Goal: Information Seeking & Learning: Find specific fact

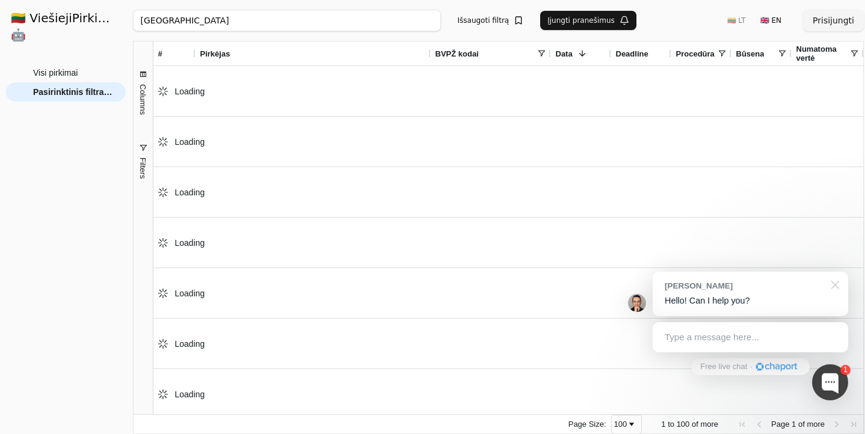
click at [836, 286] on div at bounding box center [833, 284] width 30 height 25
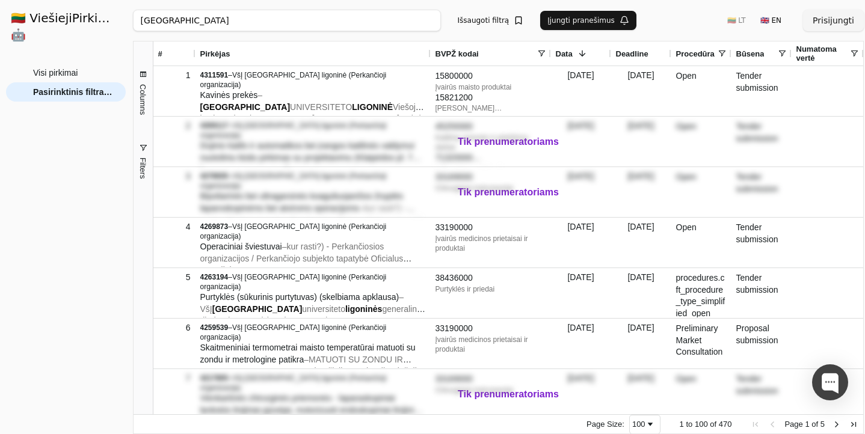
click at [290, 25] on input "[GEOGRAPHIC_DATA]" at bounding box center [287, 21] width 308 height 22
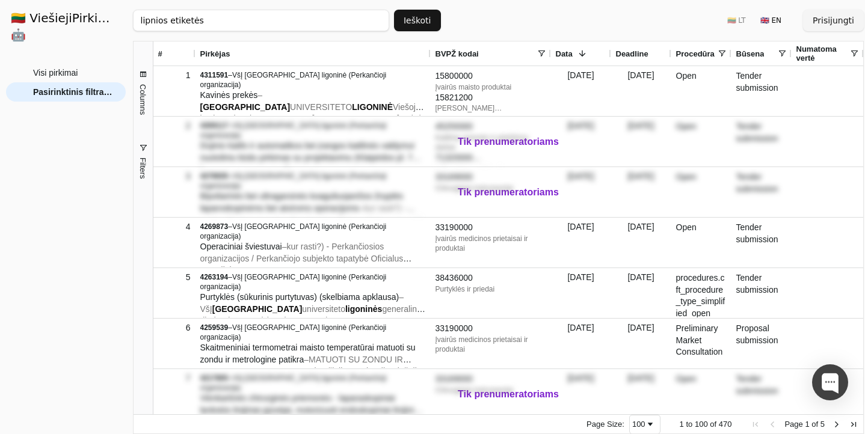
click at [422, 17] on button "Ieškoti" at bounding box center [417, 21] width 47 height 22
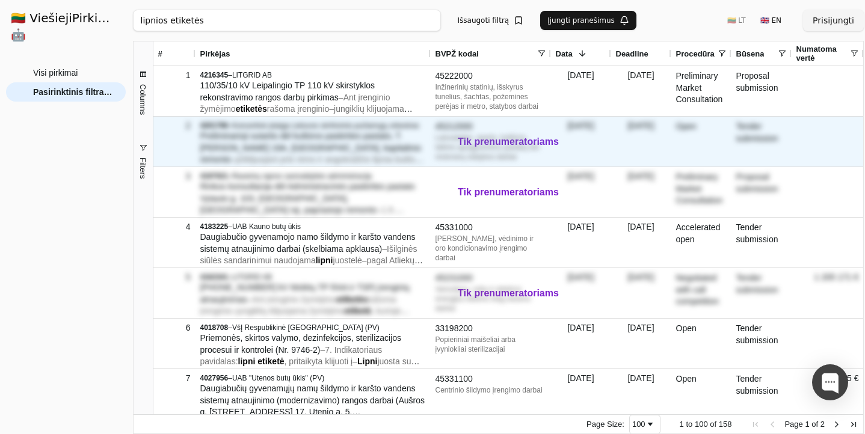
scroll to position [28, 0]
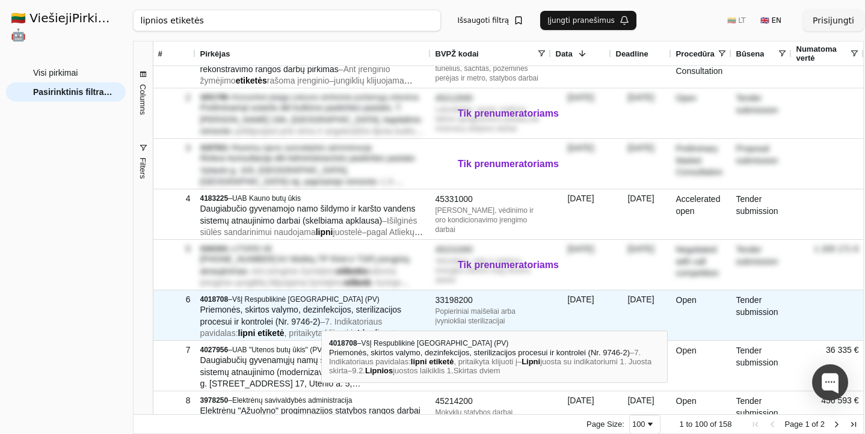
click at [321, 320] on span "Priemonės, skirtos valymo, dezinfekcijos, sterilizacijos procesui ir kontrolei …" at bounding box center [301, 316] width 202 height 22
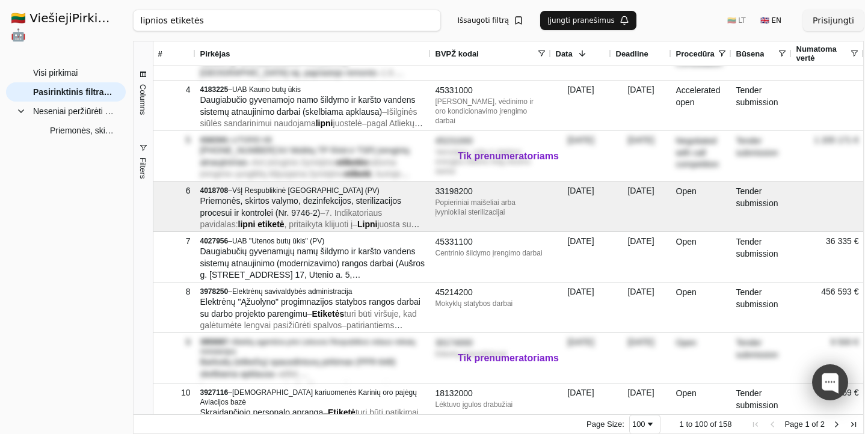
click at [820, 388] on div at bounding box center [830, 383] width 36 height 36
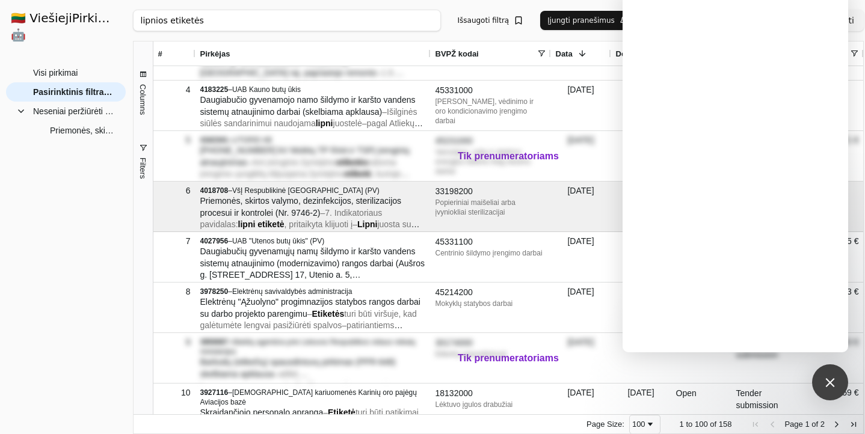
click at [248, 26] on input "lipnios etiketės" at bounding box center [287, 21] width 308 height 22
click button "Ieškoti" at bounding box center [0, 0] width 0 height 0
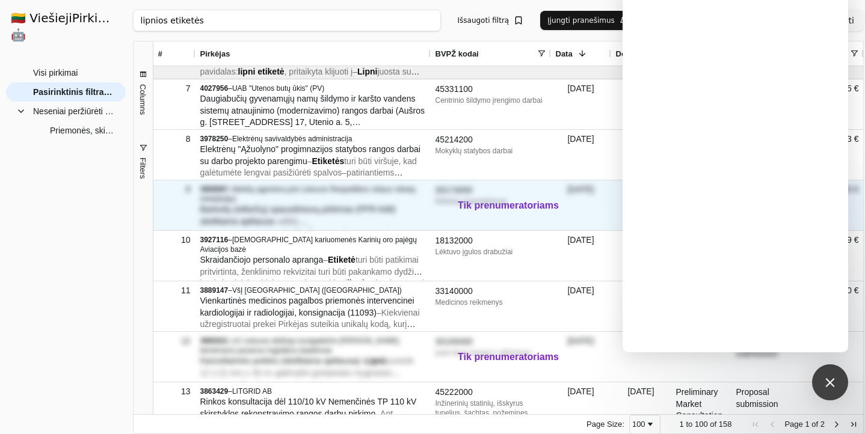
scroll to position [292, 0]
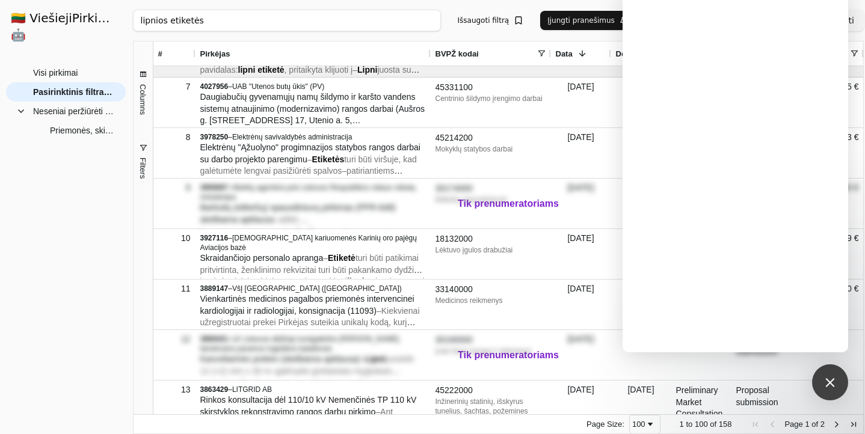
click at [138, 18] on input "lipnios etiketės" at bounding box center [287, 21] width 308 height 22
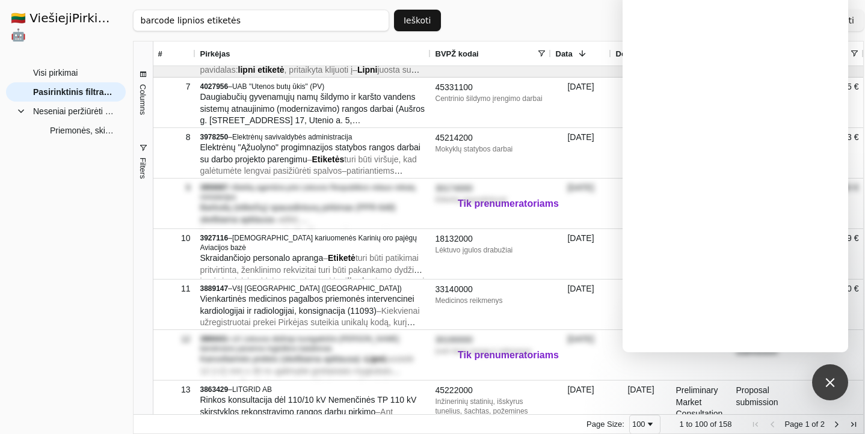
click at [418, 20] on button "Ieškoti" at bounding box center [417, 21] width 47 height 22
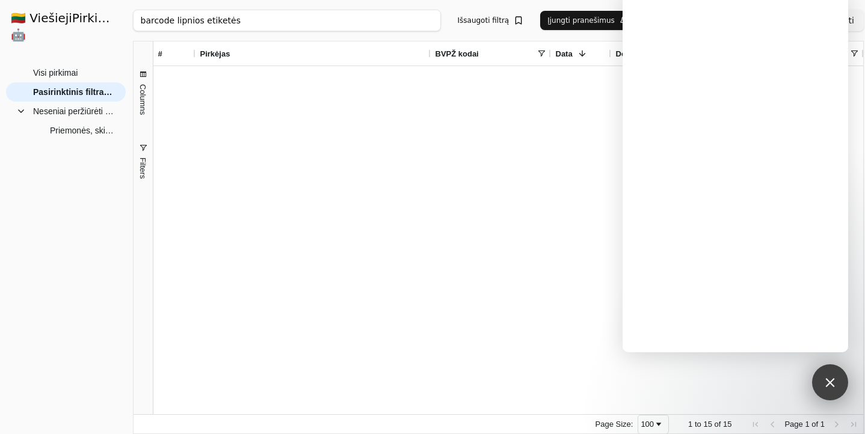
click at [828, 383] on div at bounding box center [830, 382] width 16 height 16
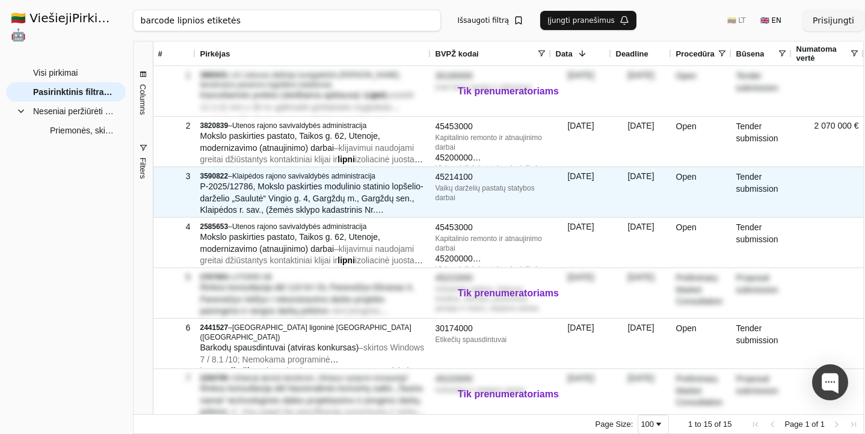
click at [320, 189] on span "P-2025/12786, Mokslo paskirties modulinio statinio lopšelio-darželio „Saulutė“ …" at bounding box center [311, 204] width 223 height 45
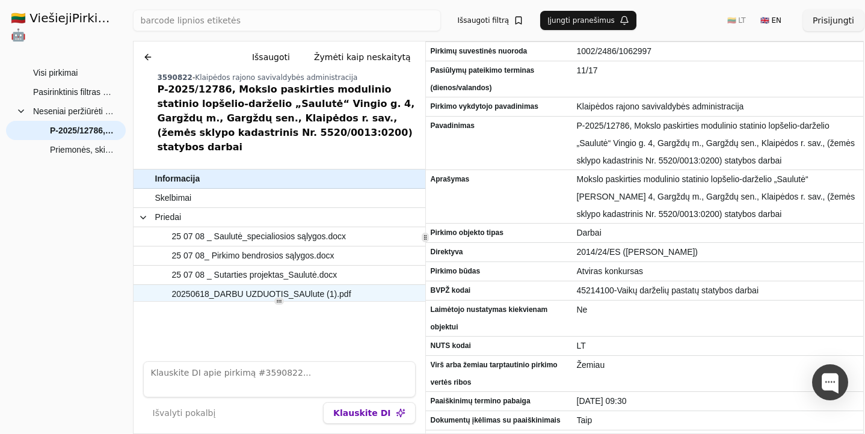
click at [202, 286] on span "20250618_DARBU UZDUOTIS_SAUlute (1).pdf" at bounding box center [261, 294] width 179 height 17
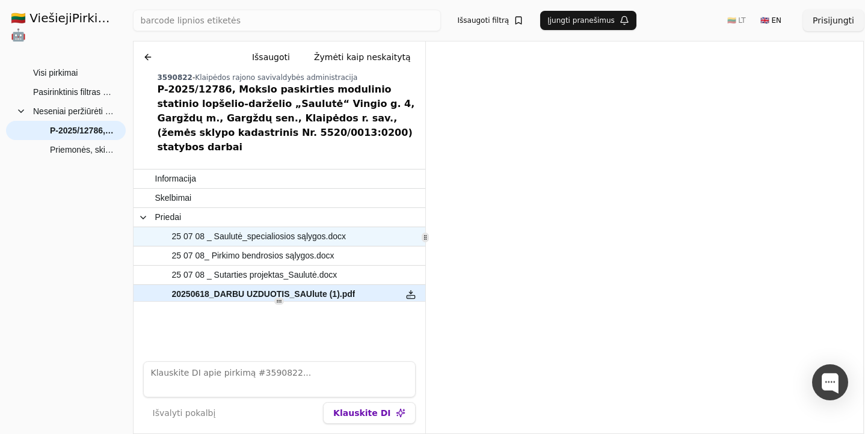
click at [253, 228] on span "25 07 08 _ Saulutė_specialiosios sąlygos.docx" at bounding box center [259, 236] width 175 height 17
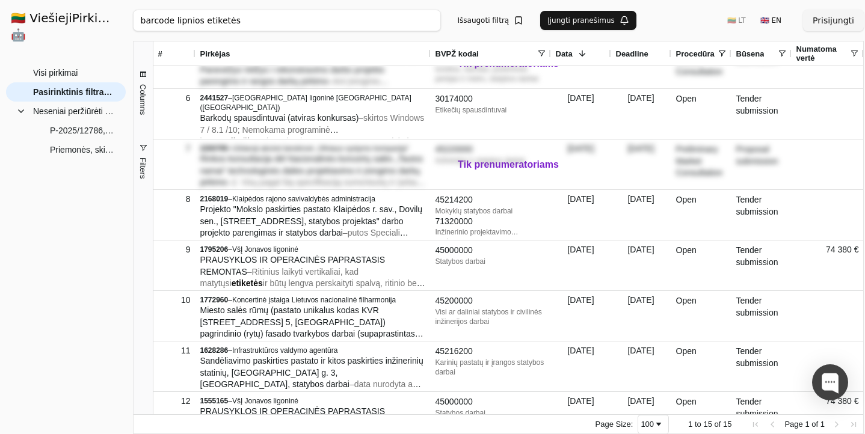
scroll to position [246, 0]
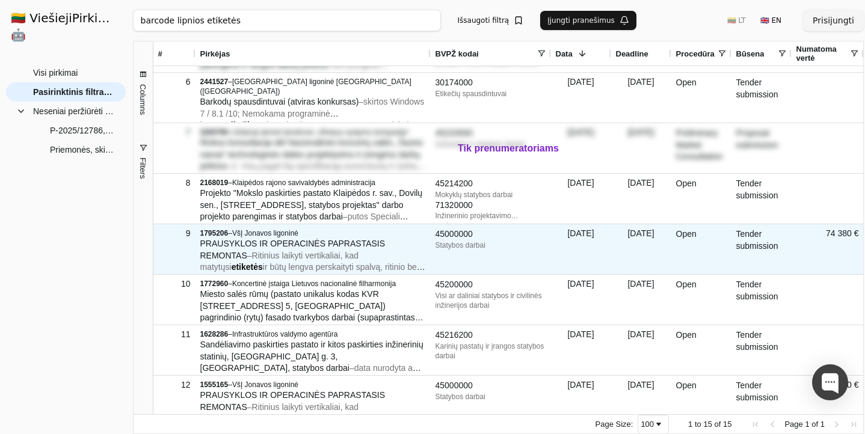
click at [315, 259] on span "Ritinius laikyti vertikaliai, kad matytųsi" at bounding box center [279, 262] width 159 height 22
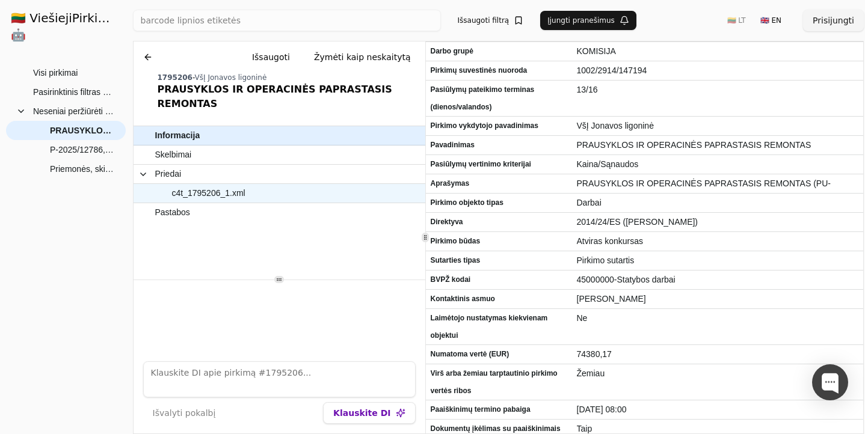
click at [200, 185] on span "c4t_1795206_1.xml" at bounding box center [208, 193] width 73 height 17
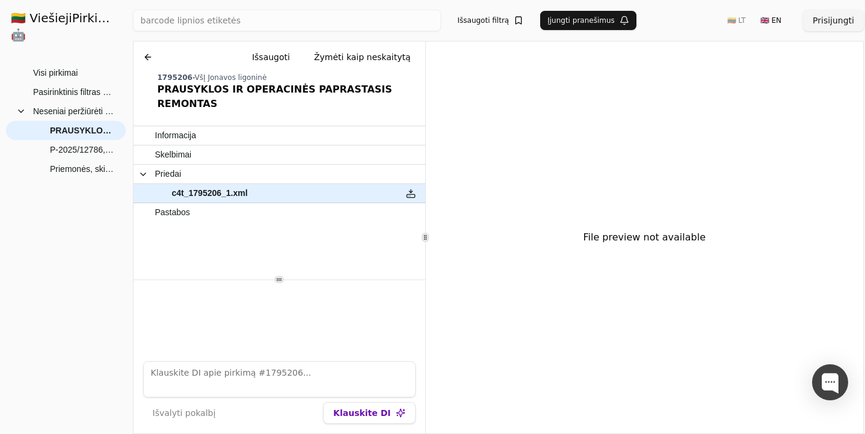
click at [202, 89] on div "PRAUSYKLOS IR OPERACINĖS PAPRASTASIS REMONTAS" at bounding box center [289, 96] width 263 height 29
click at [145, 56] on button at bounding box center [147, 57] width 19 height 22
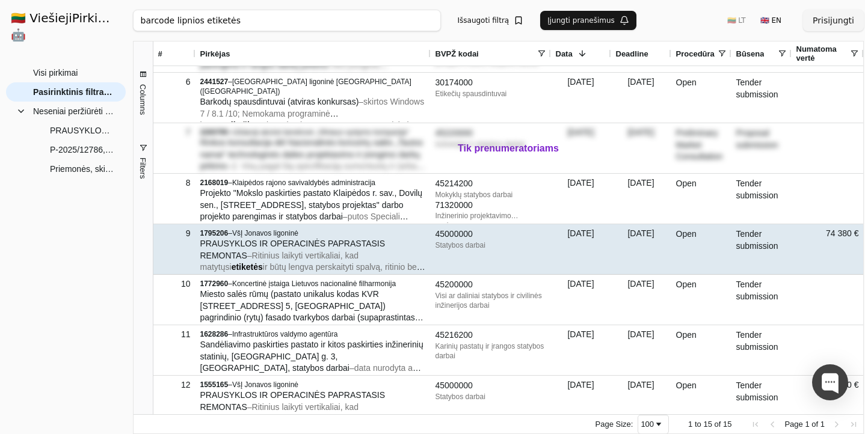
click at [316, 261] on div "PRAUSYKLOS IR OPERACINĖS PAPRASTASIS REMONTAS – Ritinius laikyti vertikaliai, k…" at bounding box center [313, 256] width 226 height 36
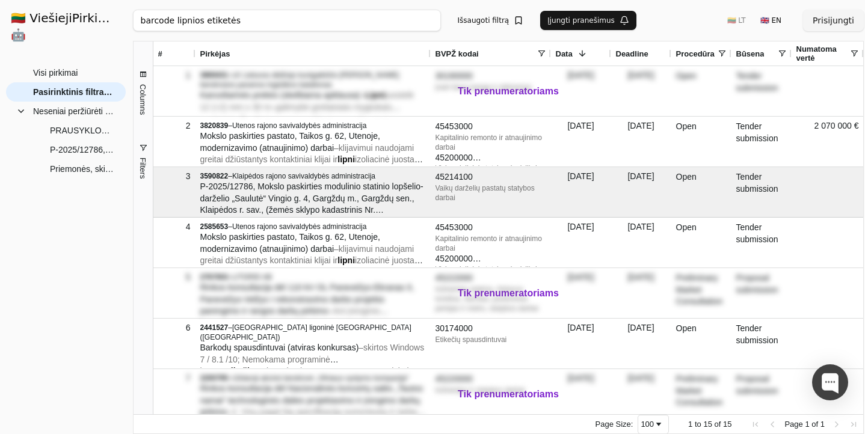
drag, startPoint x: 252, startPoint y: 21, endPoint x: 128, endPoint y: 20, distance: 124.6
click at [128, 20] on div "🇱🇹 ViešiejiPirkimai .AI 🤖 Prisijungti Group Visi pirkimai Pasirinktinis filtras…" at bounding box center [432, 217] width 865 height 434
type input "v"
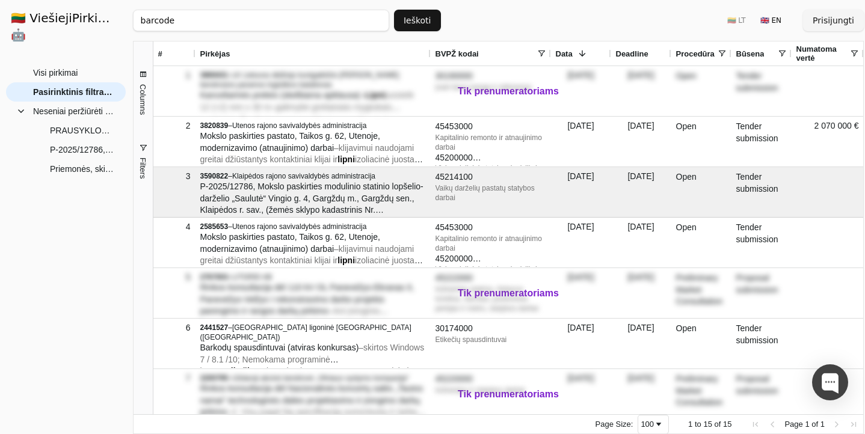
click at [418, 20] on button "Ieškoti" at bounding box center [417, 21] width 47 height 22
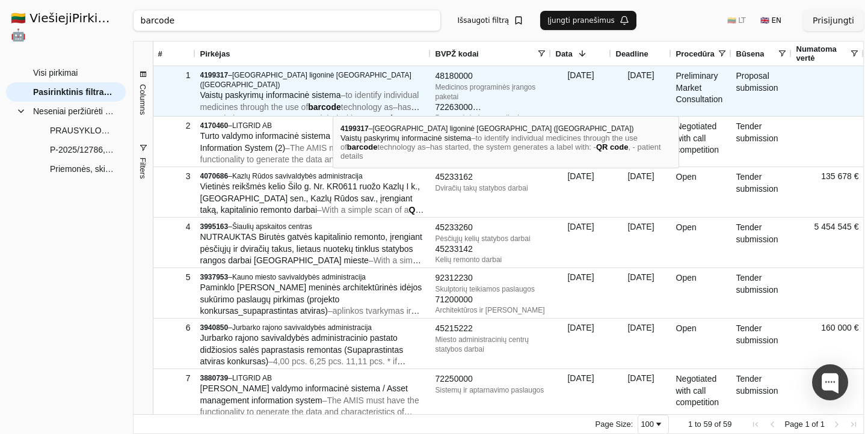
click at [333, 105] on span "to identify individual medicines through the use of" at bounding box center [309, 101] width 219 height 22
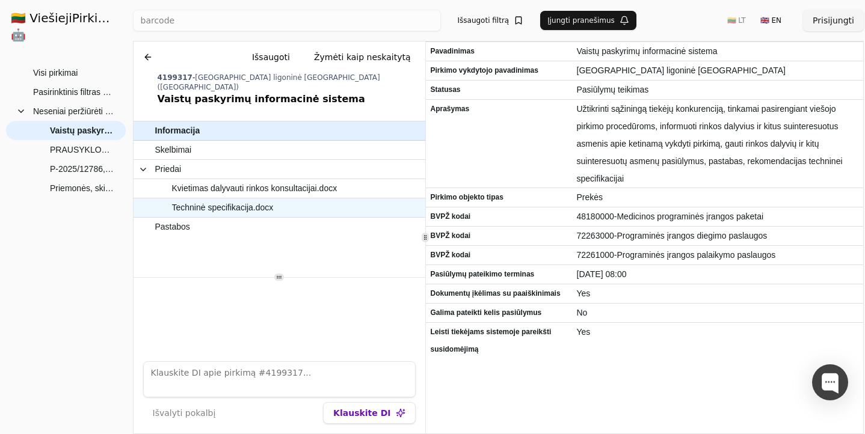
click at [256, 212] on span "Techninė specifikacija.docx" at bounding box center [223, 207] width 102 height 17
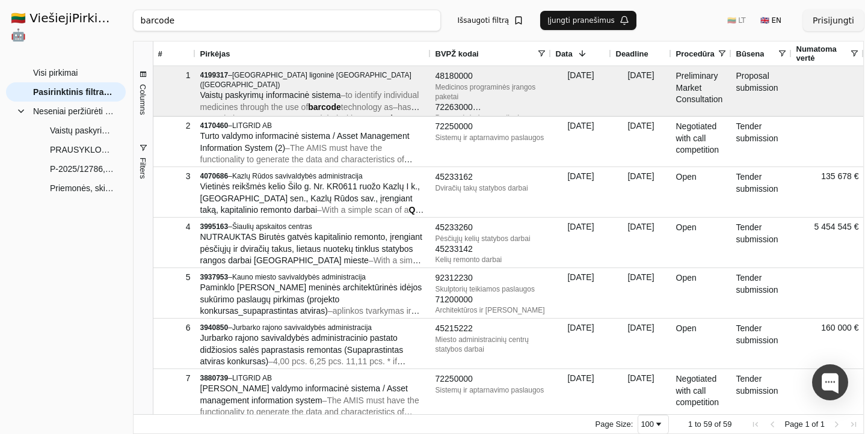
click at [206, 22] on input "barcode" at bounding box center [287, 21] width 308 height 22
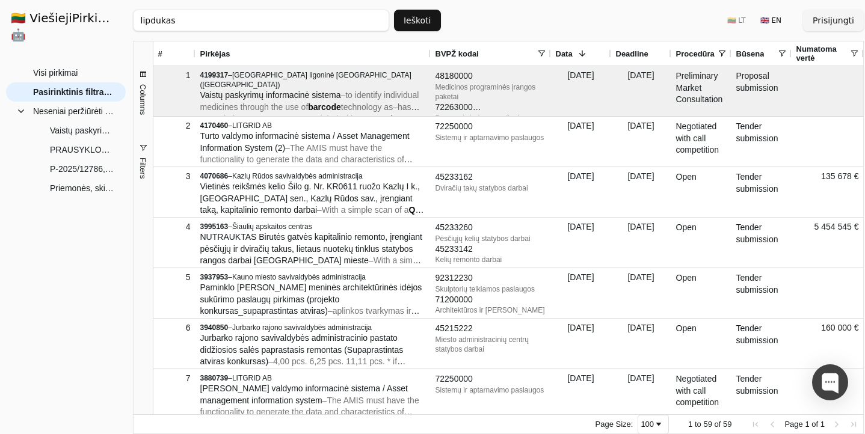
type input "lipdukas"
click at [418, 20] on button "Ieškoti" at bounding box center [417, 21] width 47 height 22
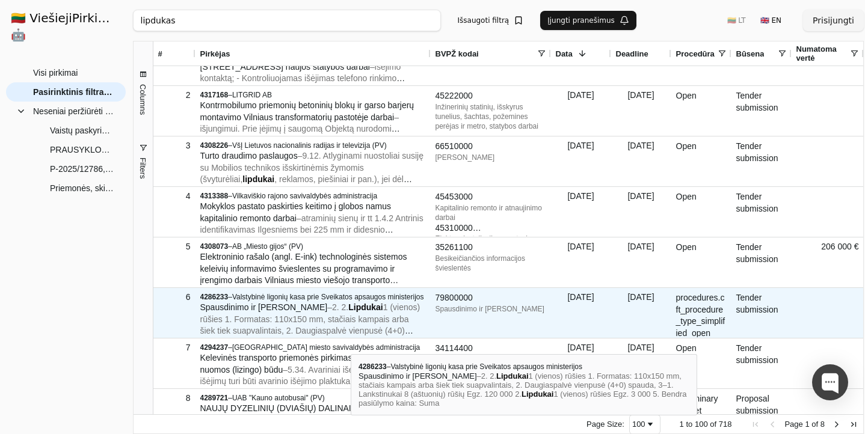
scroll to position [40, 0]
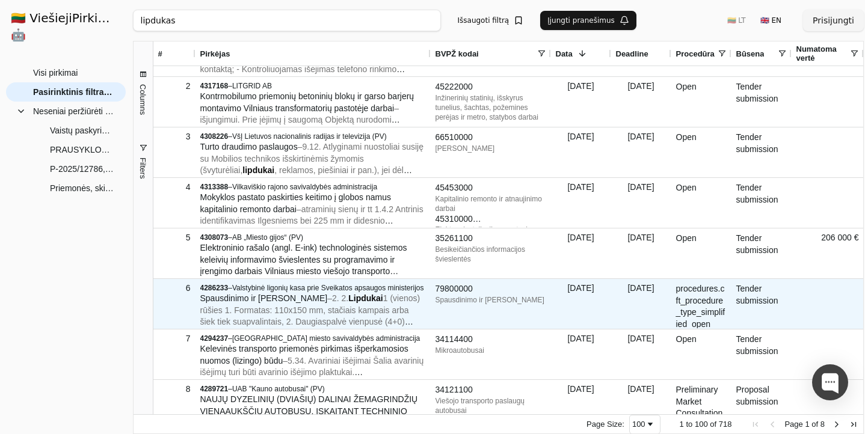
click at [348, 303] on span "2. 2." at bounding box center [340, 299] width 16 height 10
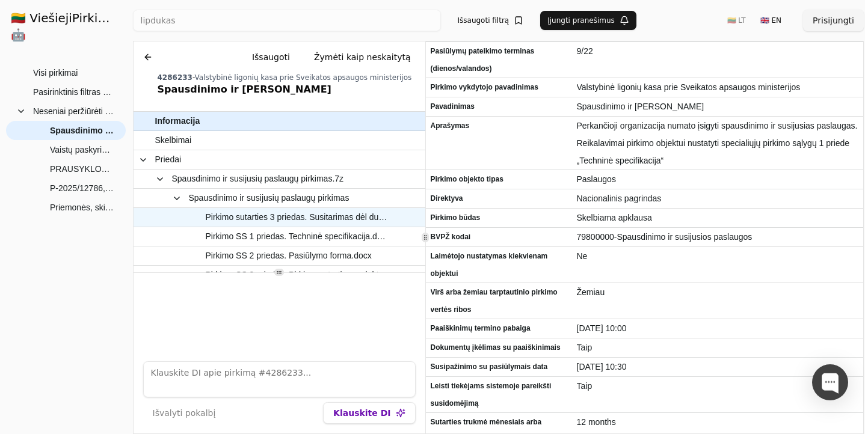
click at [262, 219] on span "Pirkimo sutarties 3 priedas. Susitarimas dėl duomenų tvarkymo.docx" at bounding box center [298, 217] width 184 height 17
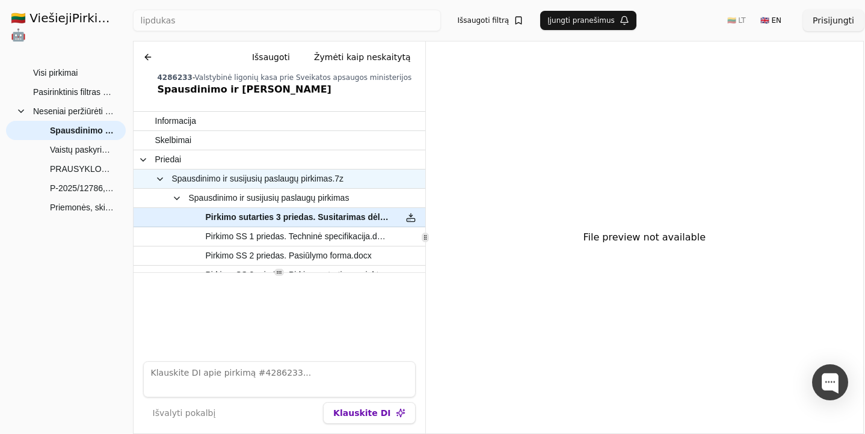
click at [276, 179] on span "Spausdinimo ir susijusių paslaugų pirkimas.7z" at bounding box center [258, 178] width 172 height 17
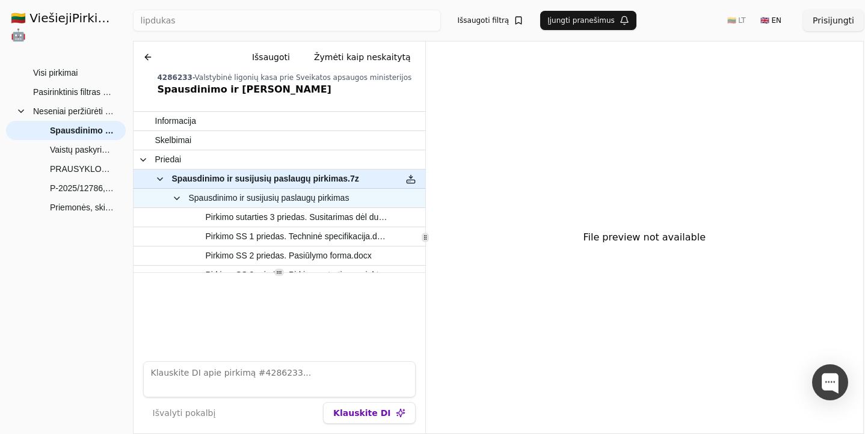
click at [268, 193] on span "Spausdinimo ir susijusių paslaugų pirkimas" at bounding box center [269, 198] width 161 height 17
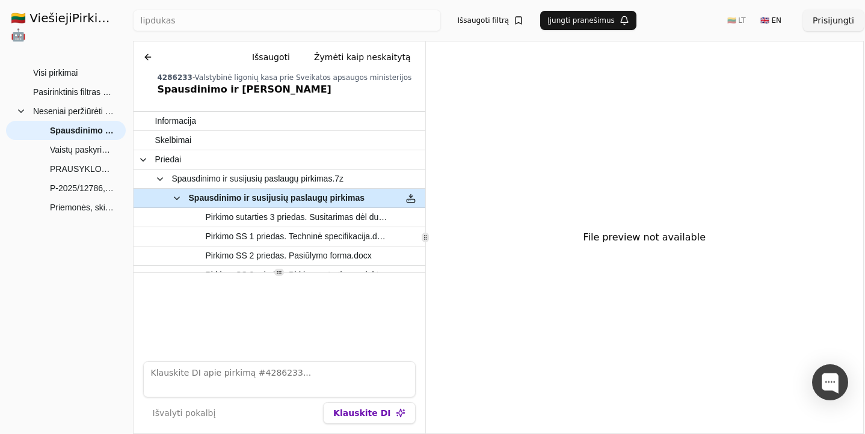
click at [269, 191] on span "Spausdinimo ir susijusių paslaugų pirkimas" at bounding box center [277, 198] width 176 height 17
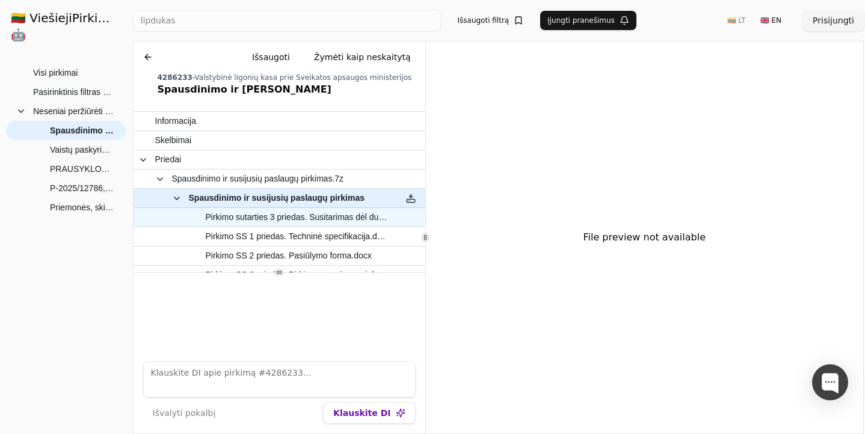
click at [264, 219] on span "Pirkimo sutarties 3 priedas. Susitarimas dėl duomenų tvarkymo.docx" at bounding box center [298, 217] width 184 height 17
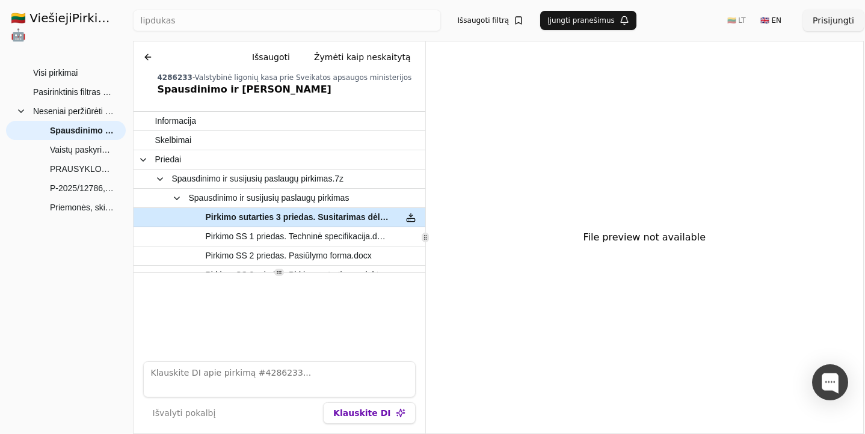
click at [412, 220] on button at bounding box center [410, 217] width 19 height 17
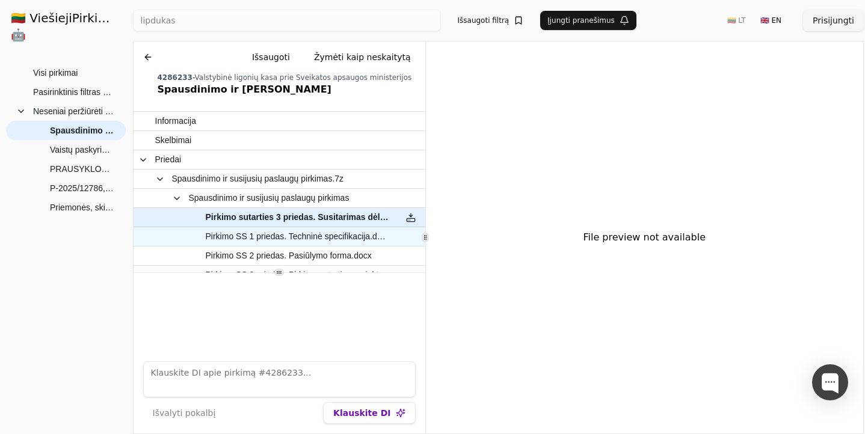
click at [341, 235] on span "Pirkimo SS 1 priedas. Techninė specifikacija.docx" at bounding box center [298, 236] width 184 height 17
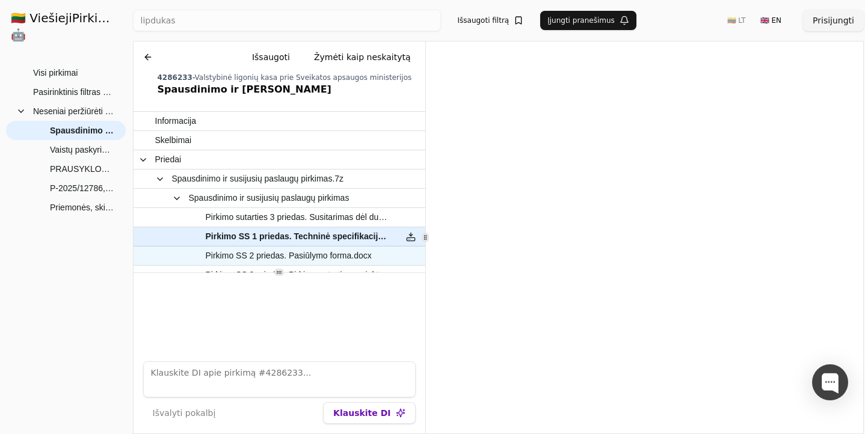
click at [298, 262] on span "Pirkimo SS 2 priedas. Pasiūlymo forma.docx" at bounding box center [289, 255] width 166 height 17
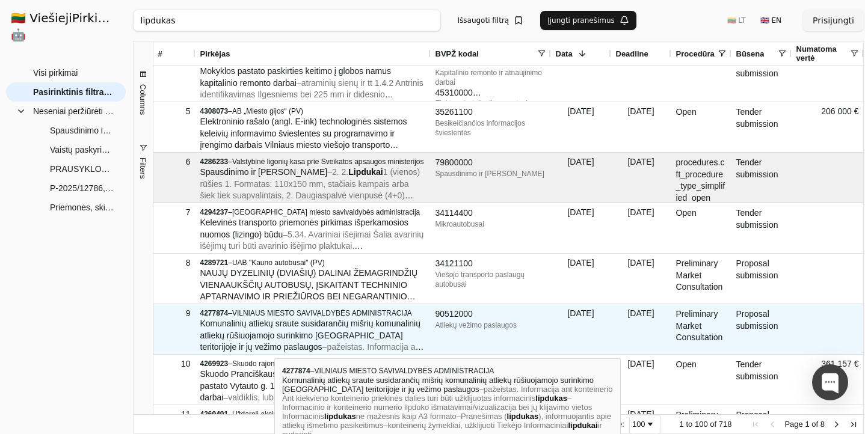
scroll to position [174, 0]
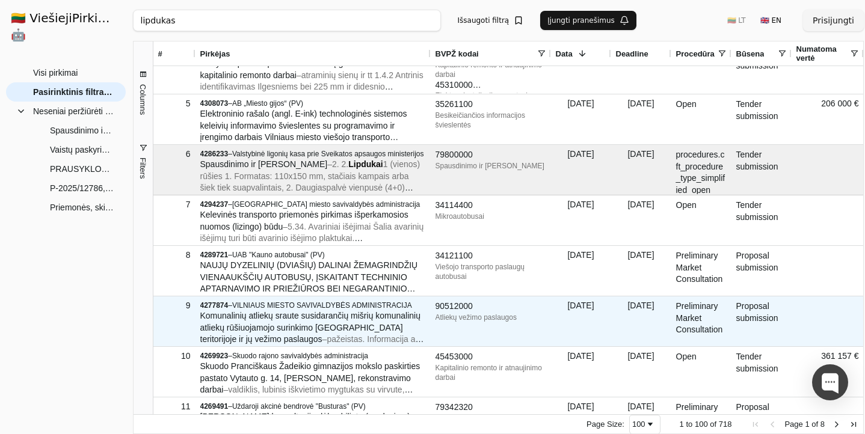
click at [275, 333] on div "Komunalinių atliekų sraute susidarančių mišrių komunalinių atliekų rūšiuojamojo…" at bounding box center [313, 329] width 226 height 36
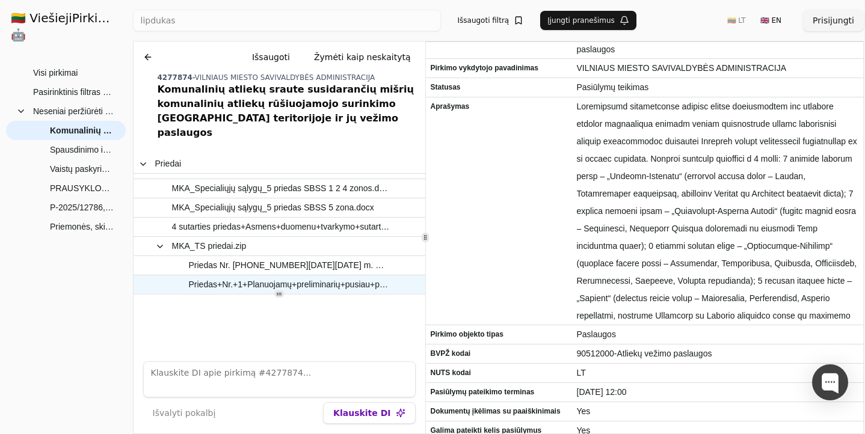
scroll to position [82, 0]
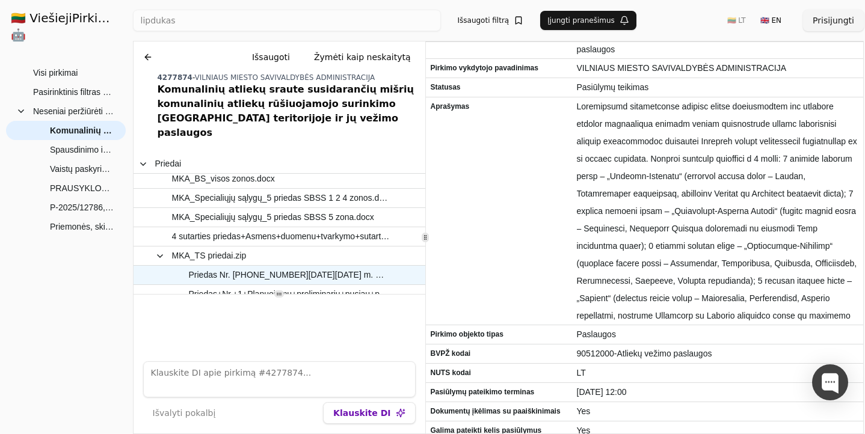
click at [341, 267] on span "Priedas Nr. [PHONE_NUMBER][DATE][DATE] m. MKA konteinerių pakelimų (su svoriu) …" at bounding box center [289, 275] width 201 height 17
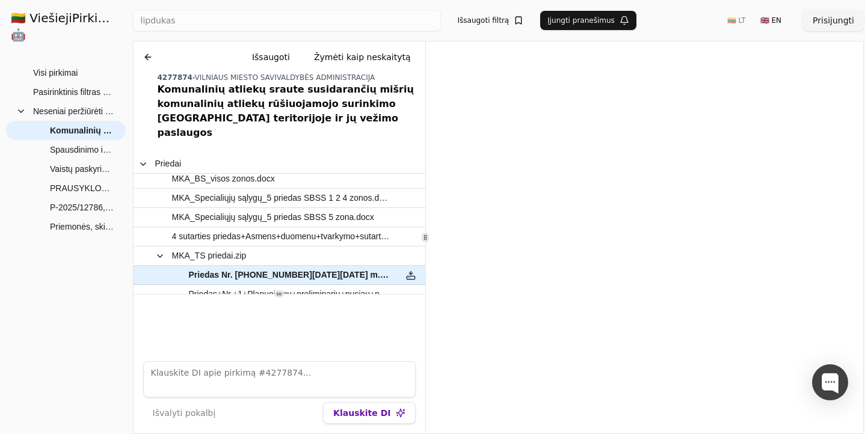
scroll to position [-1, 0]
